Goal: Navigation & Orientation: Find specific page/section

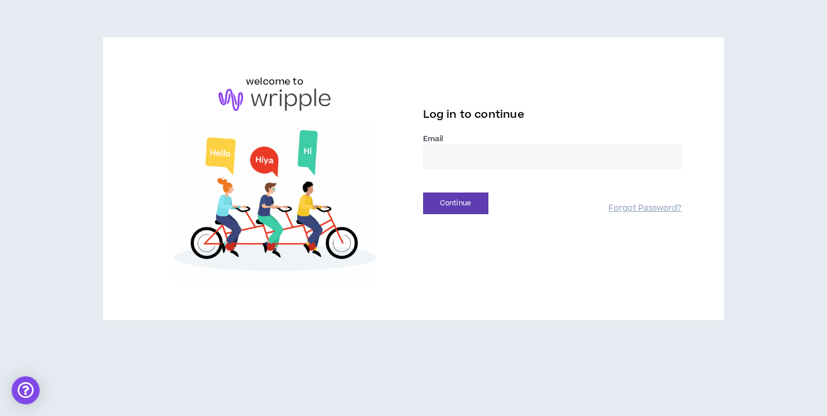
click at [581, 149] on input "email" at bounding box center [552, 156] width 259 height 25
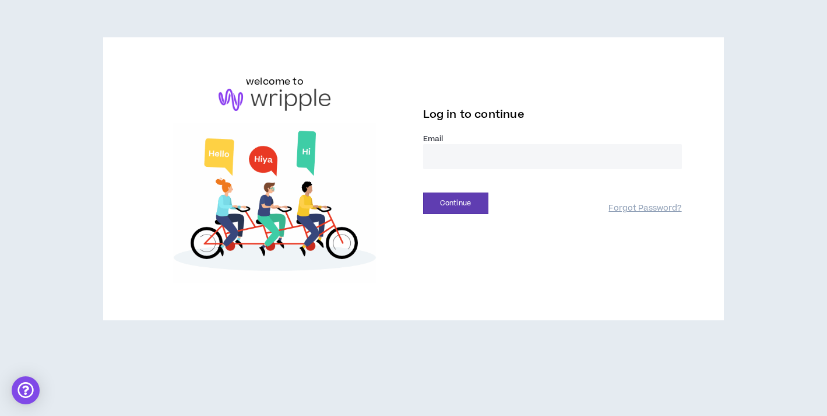
click at [465, 146] on input "email" at bounding box center [552, 156] width 259 height 25
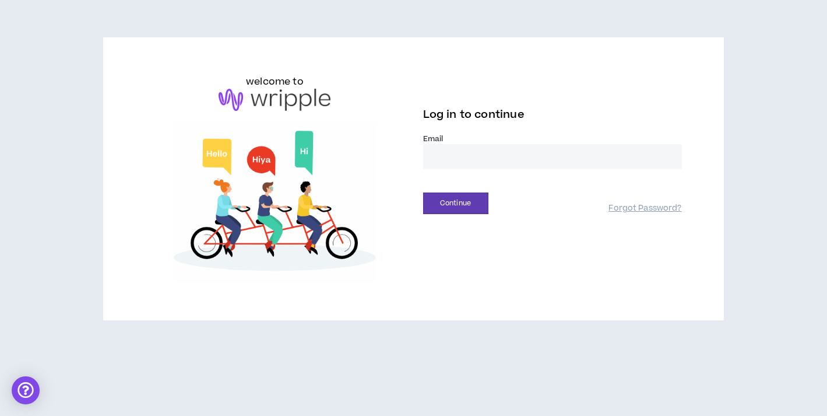
type input "**********"
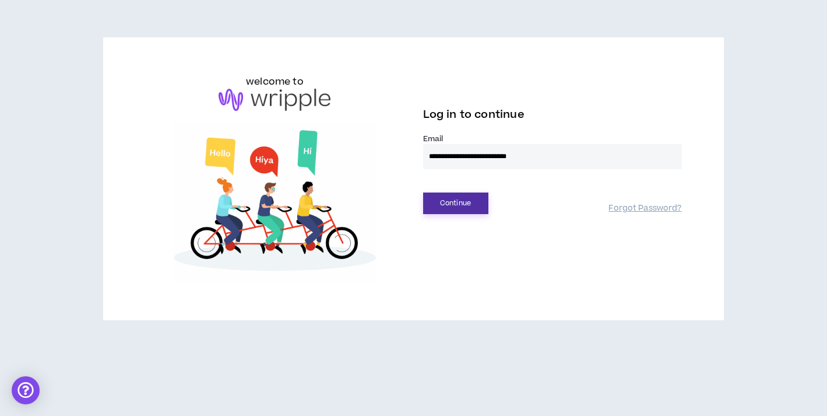
click at [476, 204] on button "Continue" at bounding box center [455, 203] width 65 height 22
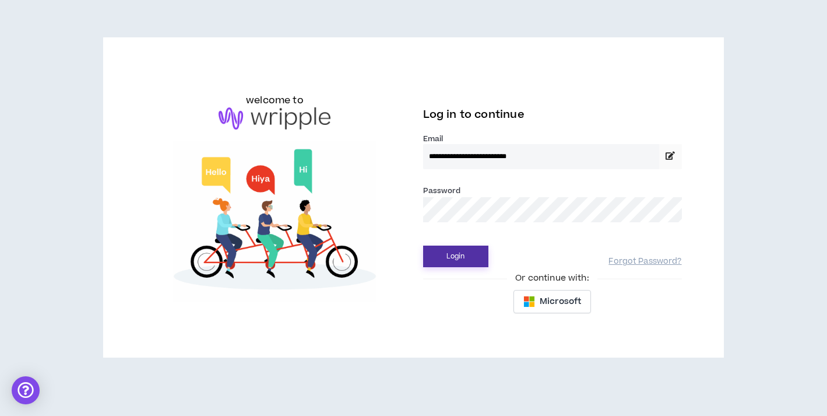
click at [462, 254] on button "Login" at bounding box center [455, 256] width 65 height 22
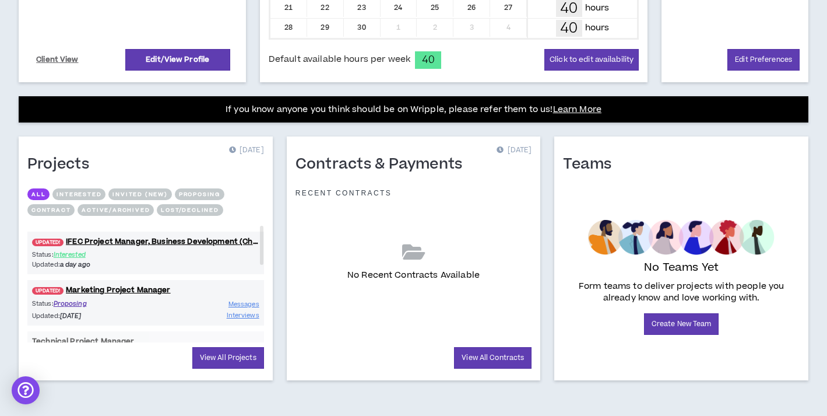
scroll to position [371, 0]
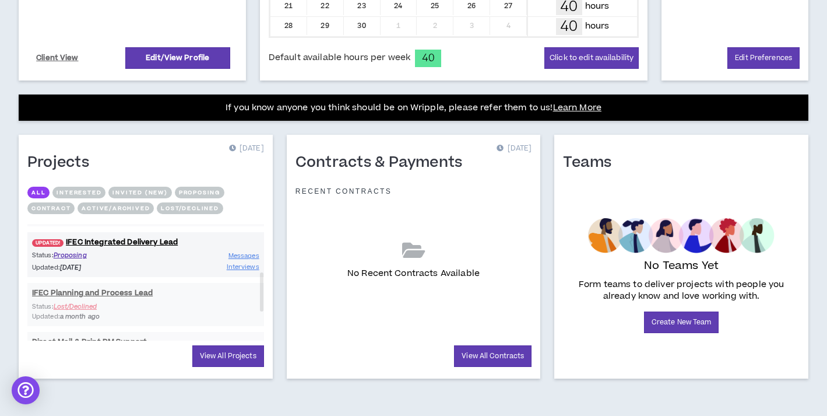
click at [212, 190] on button "Proposing" at bounding box center [200, 193] width 50 height 12
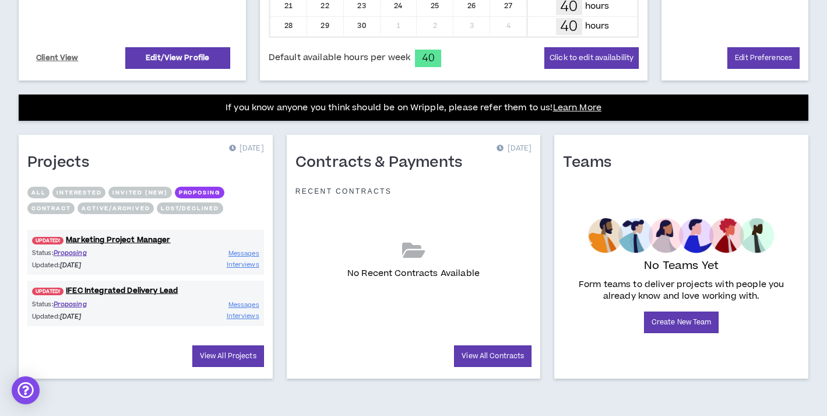
click at [75, 187] on button "Interested" at bounding box center [78, 193] width 53 height 12
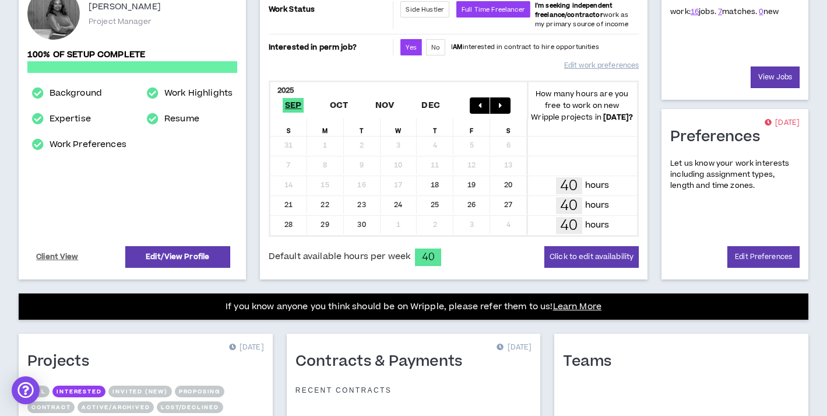
scroll to position [0, 0]
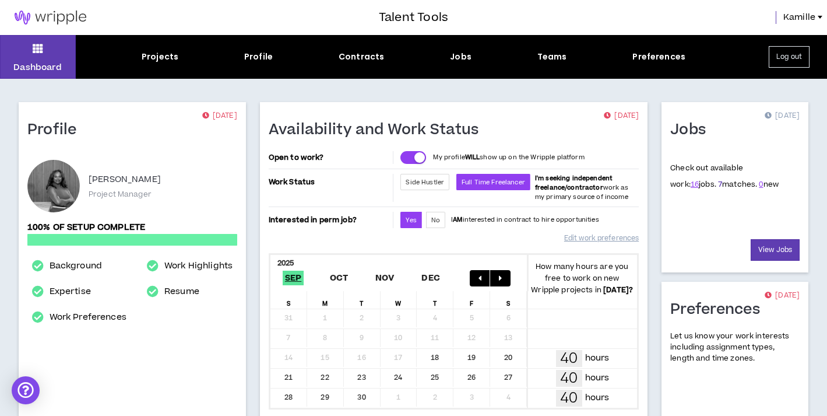
click at [718, 184] on link "7" at bounding box center [720, 184] width 4 height 10
